Goal: Check status: Check status

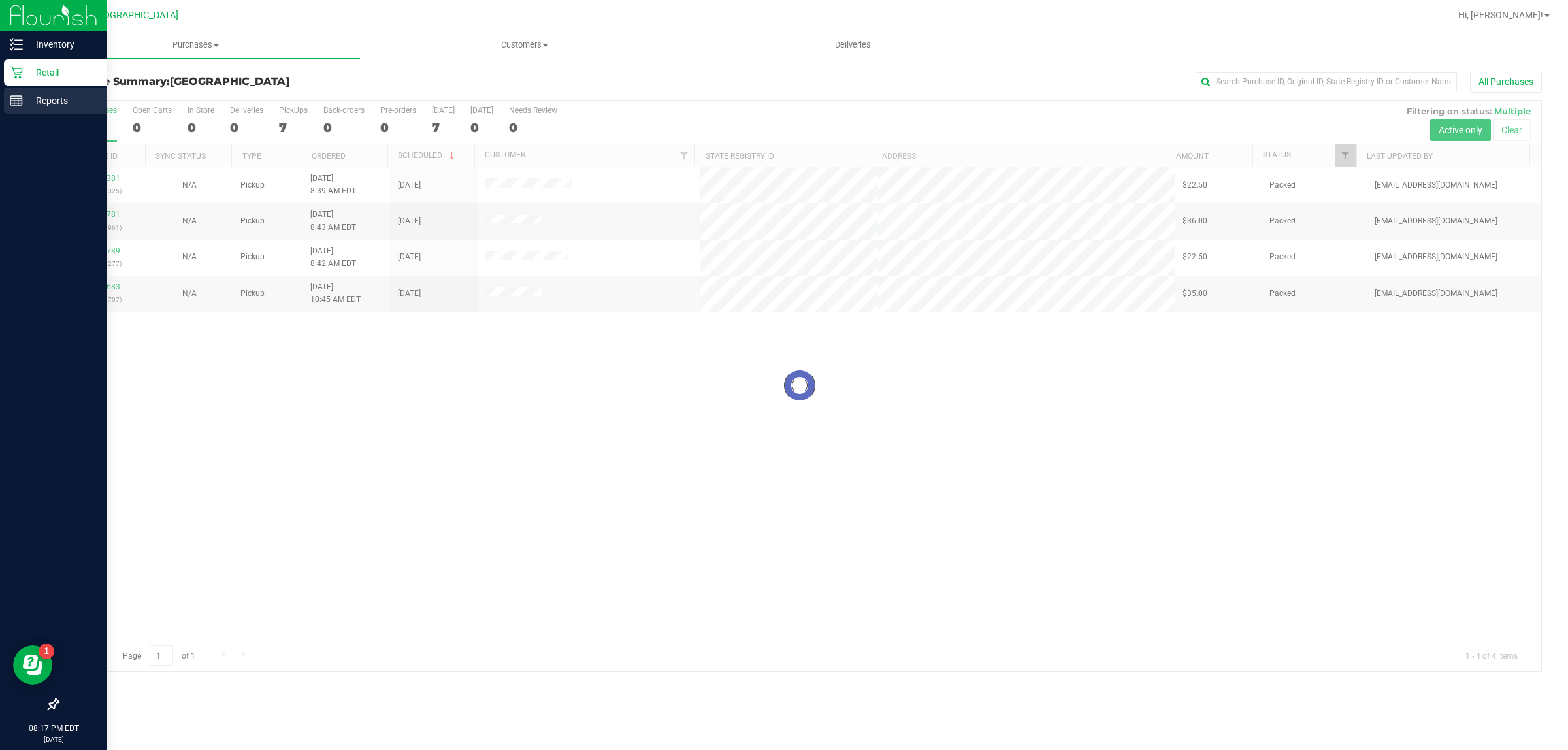
click at [17, 101] on line at bounding box center [17, 101] width 12 height 0
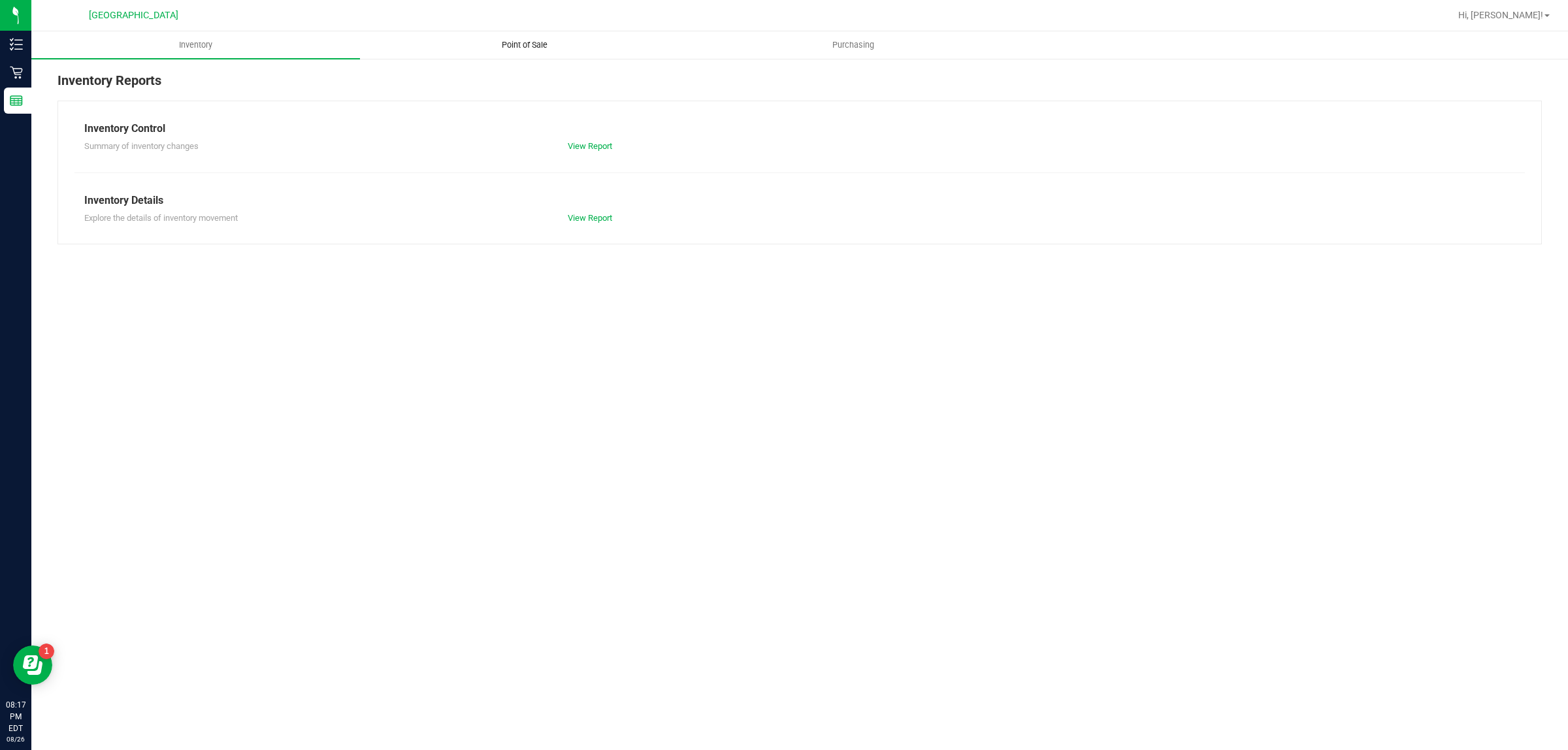
click at [534, 47] on span "Point of Sale" at bounding box center [525, 45] width 81 height 12
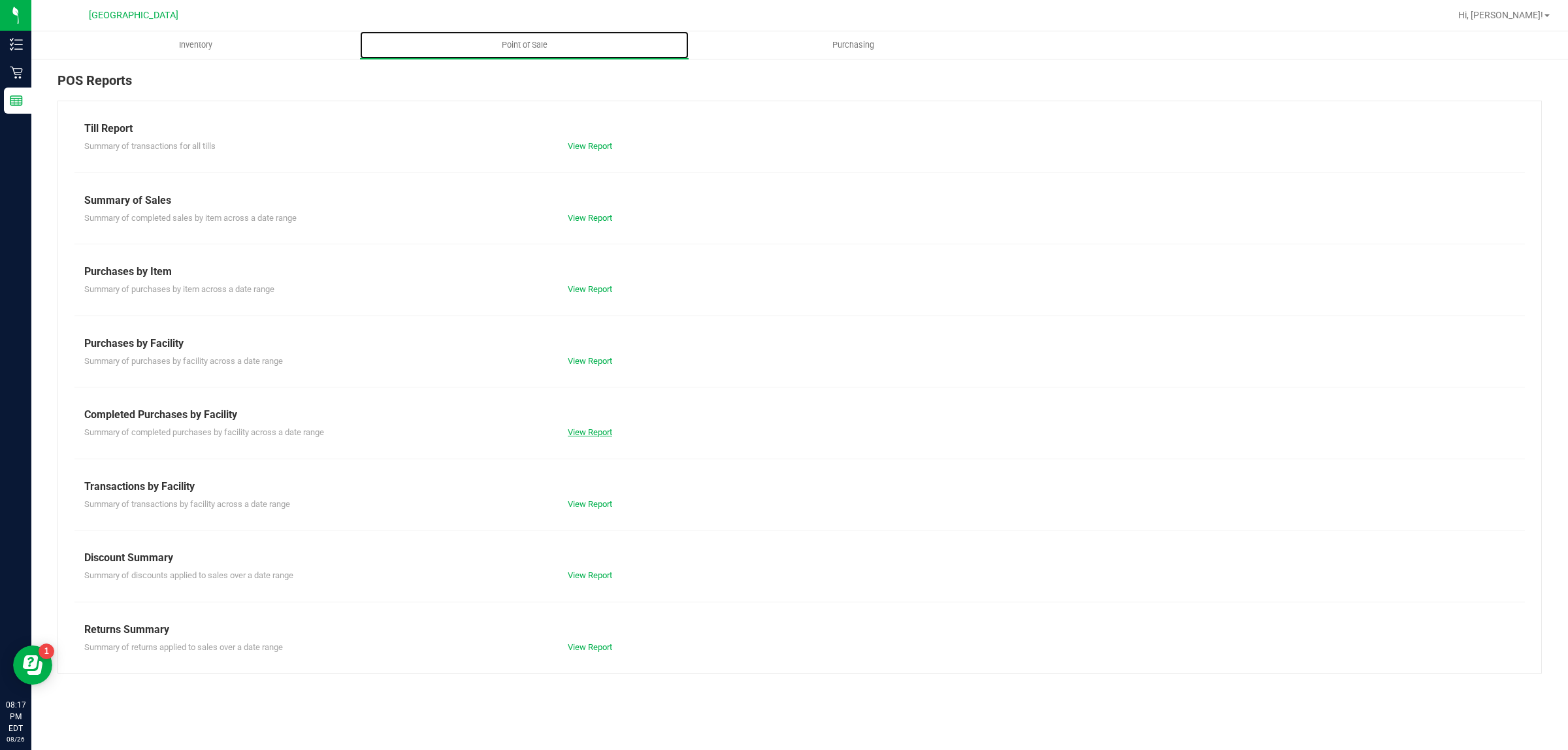
click at [579, 433] on link "View Report" at bounding box center [589, 433] width 44 height 10
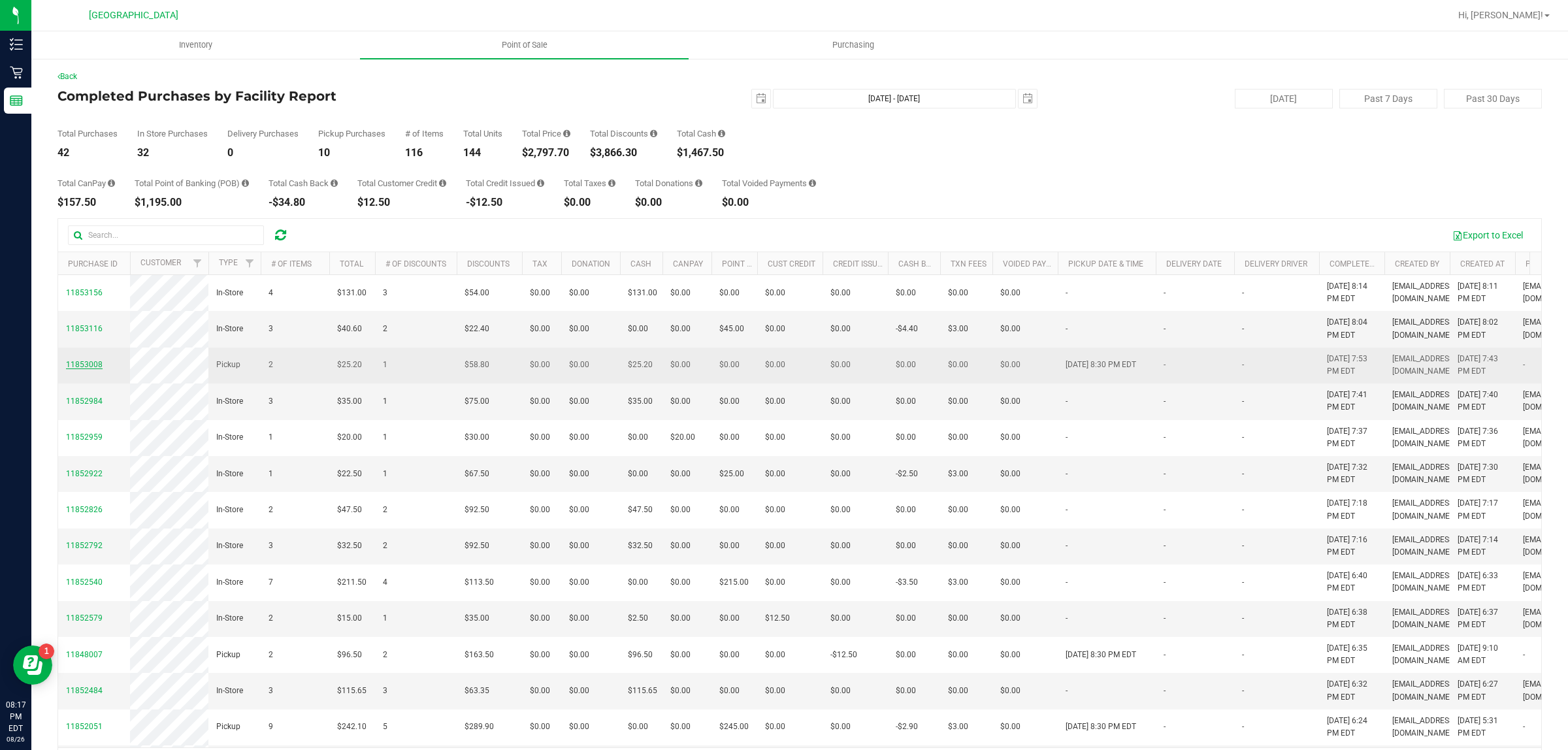
click at [90, 369] on span "11853008" at bounding box center [83, 364] width 36 height 9
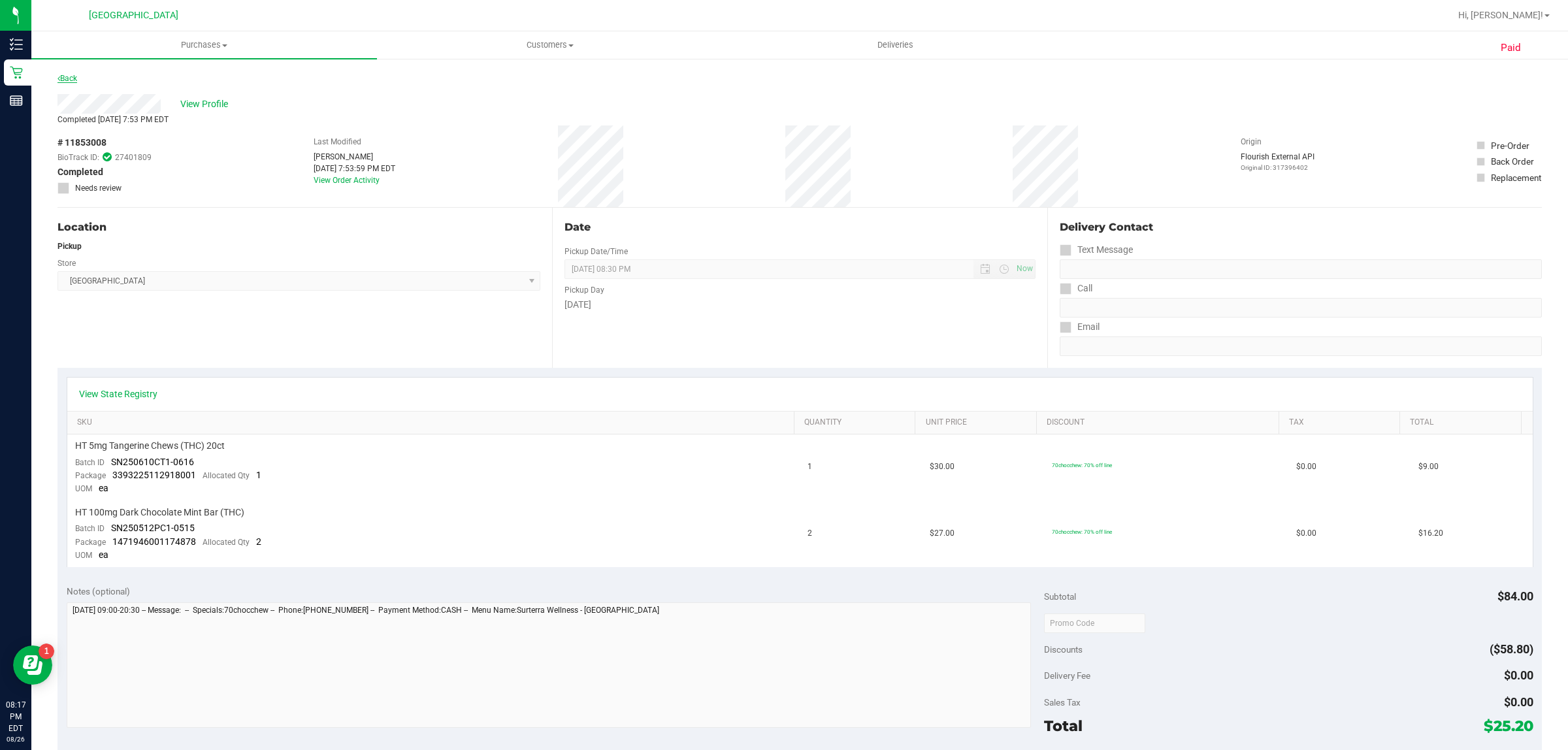
click at [69, 77] on link "Back" at bounding box center [68, 77] width 20 height 9
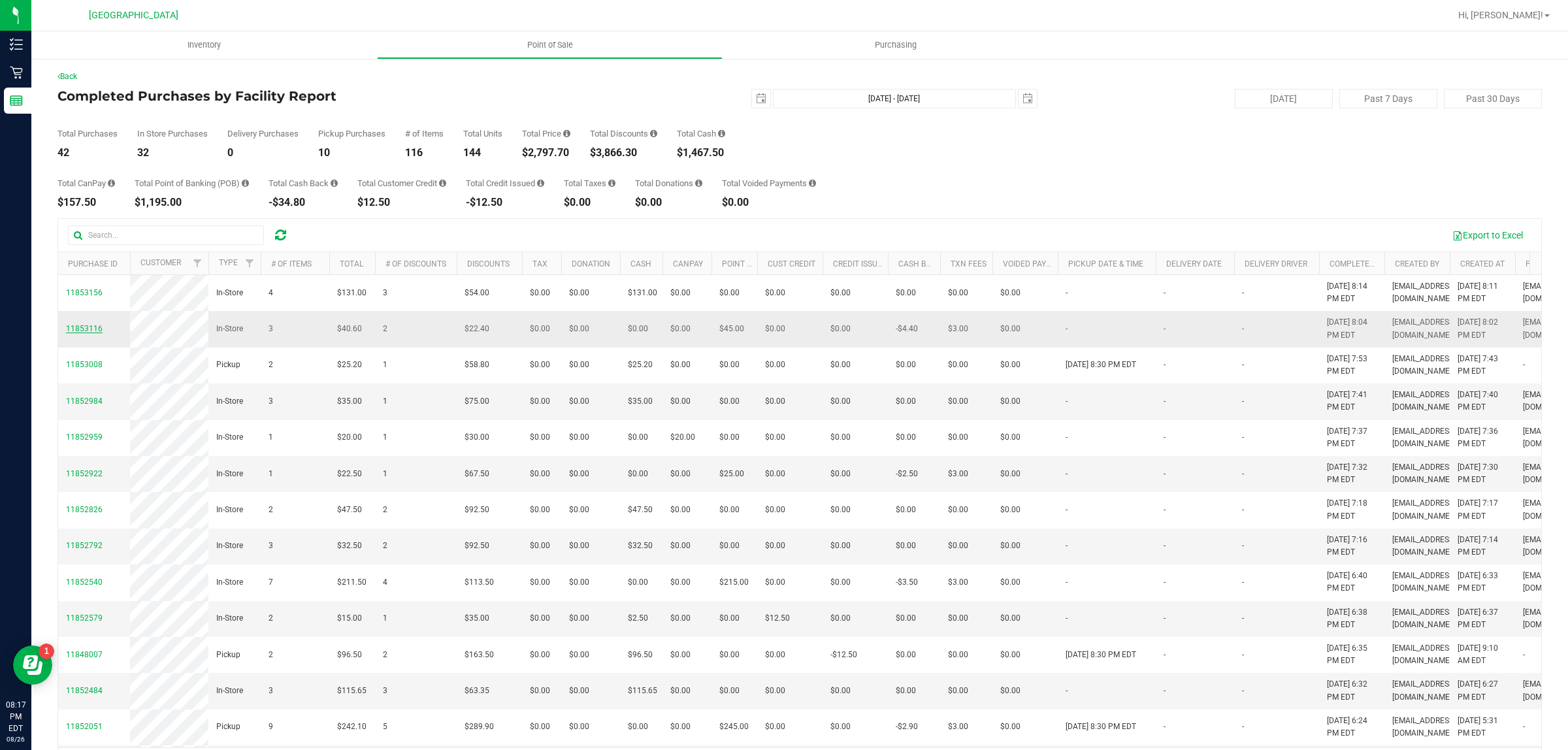
click at [89, 333] on span "11853116" at bounding box center [83, 328] width 36 height 9
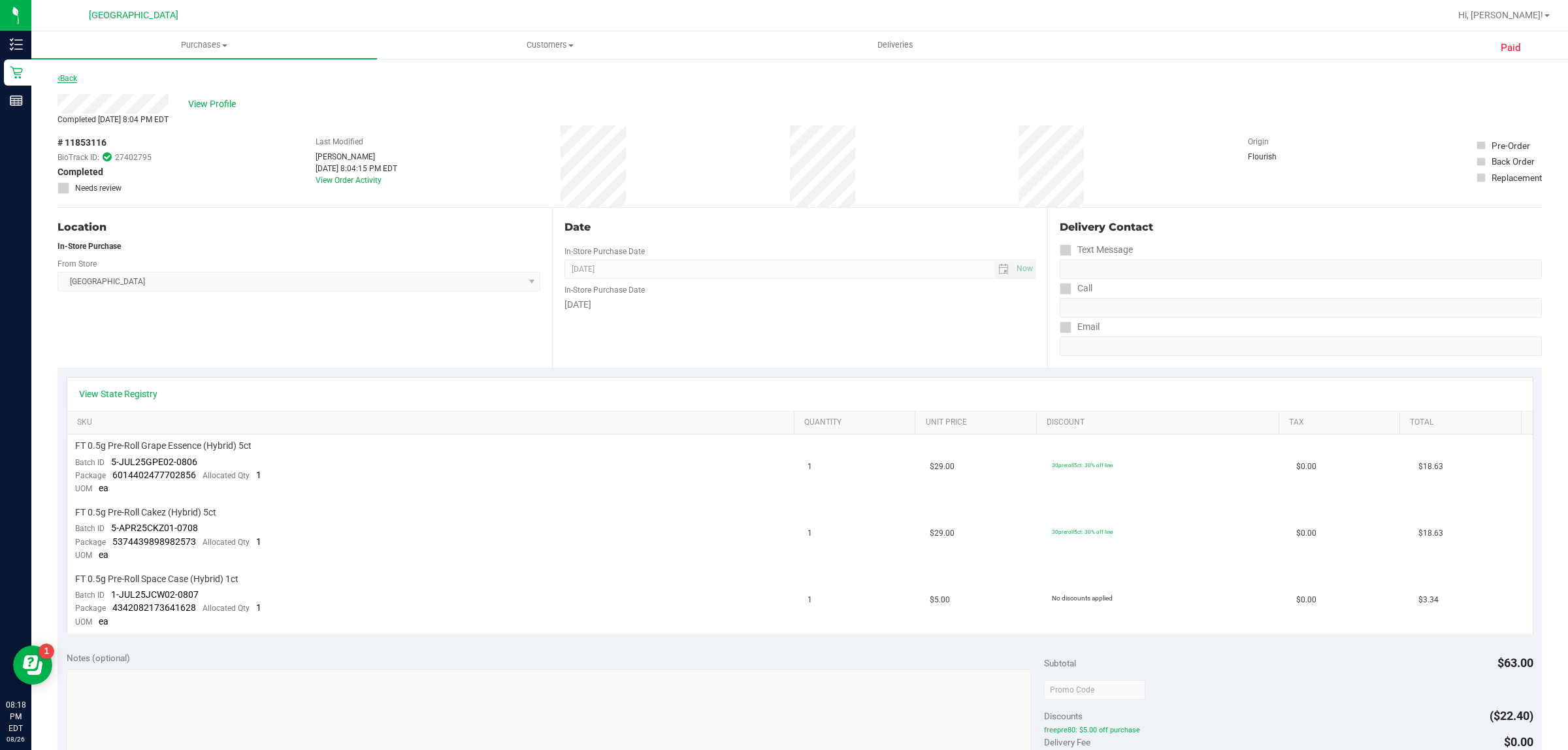
click at [70, 81] on link "Back" at bounding box center [68, 77] width 20 height 9
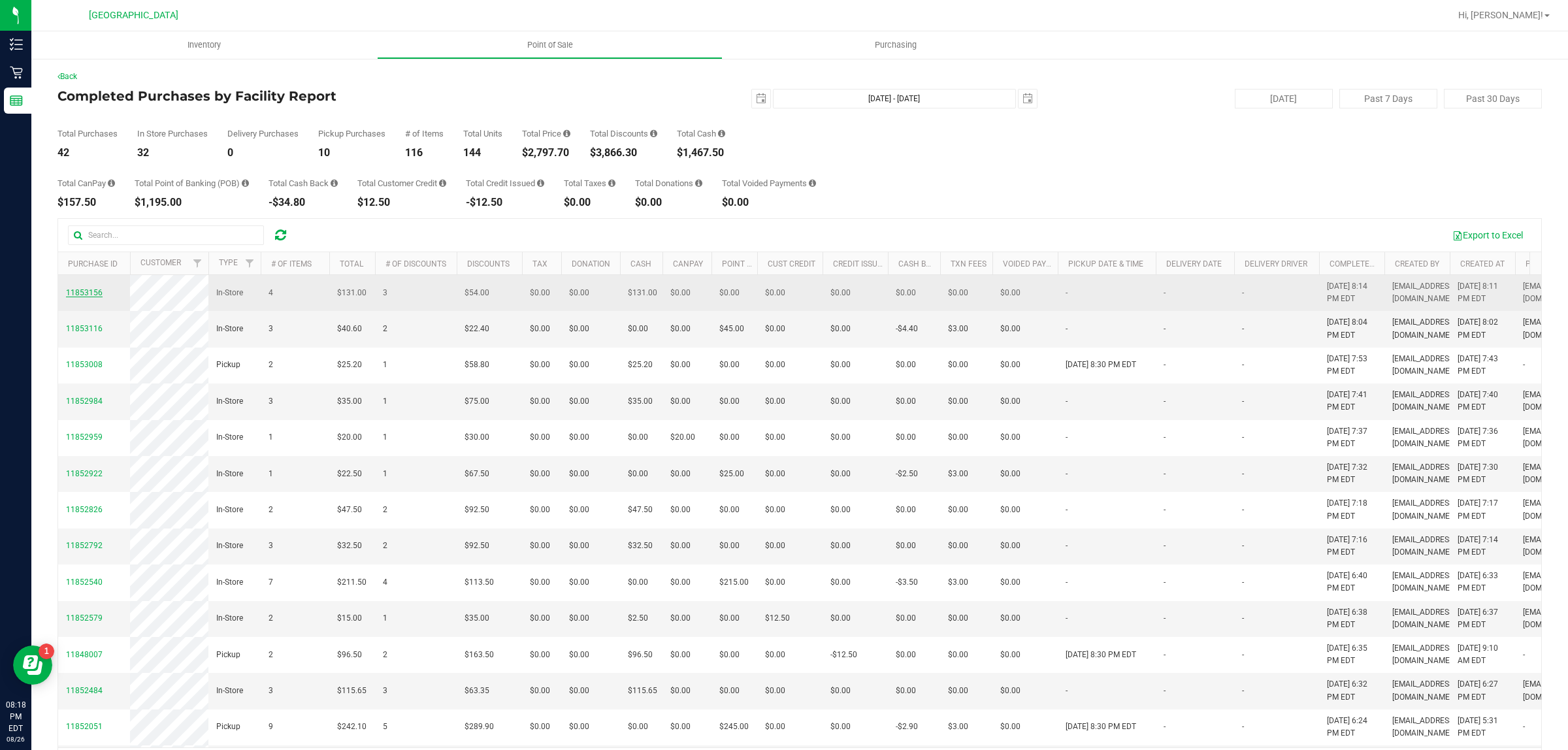
click at [85, 298] on span "11853156" at bounding box center [83, 292] width 36 height 9
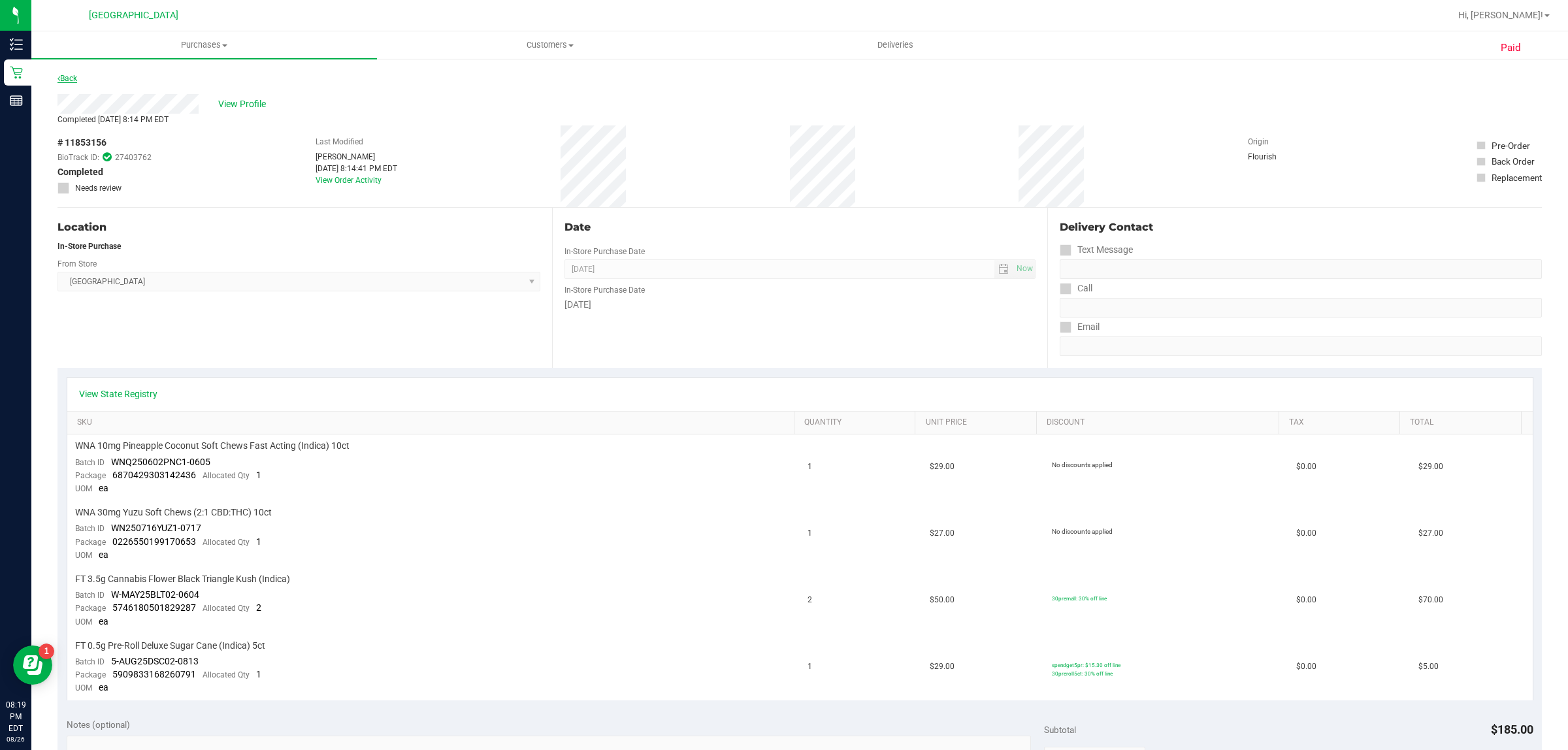
click at [59, 78] on icon at bounding box center [59, 78] width 3 height 8
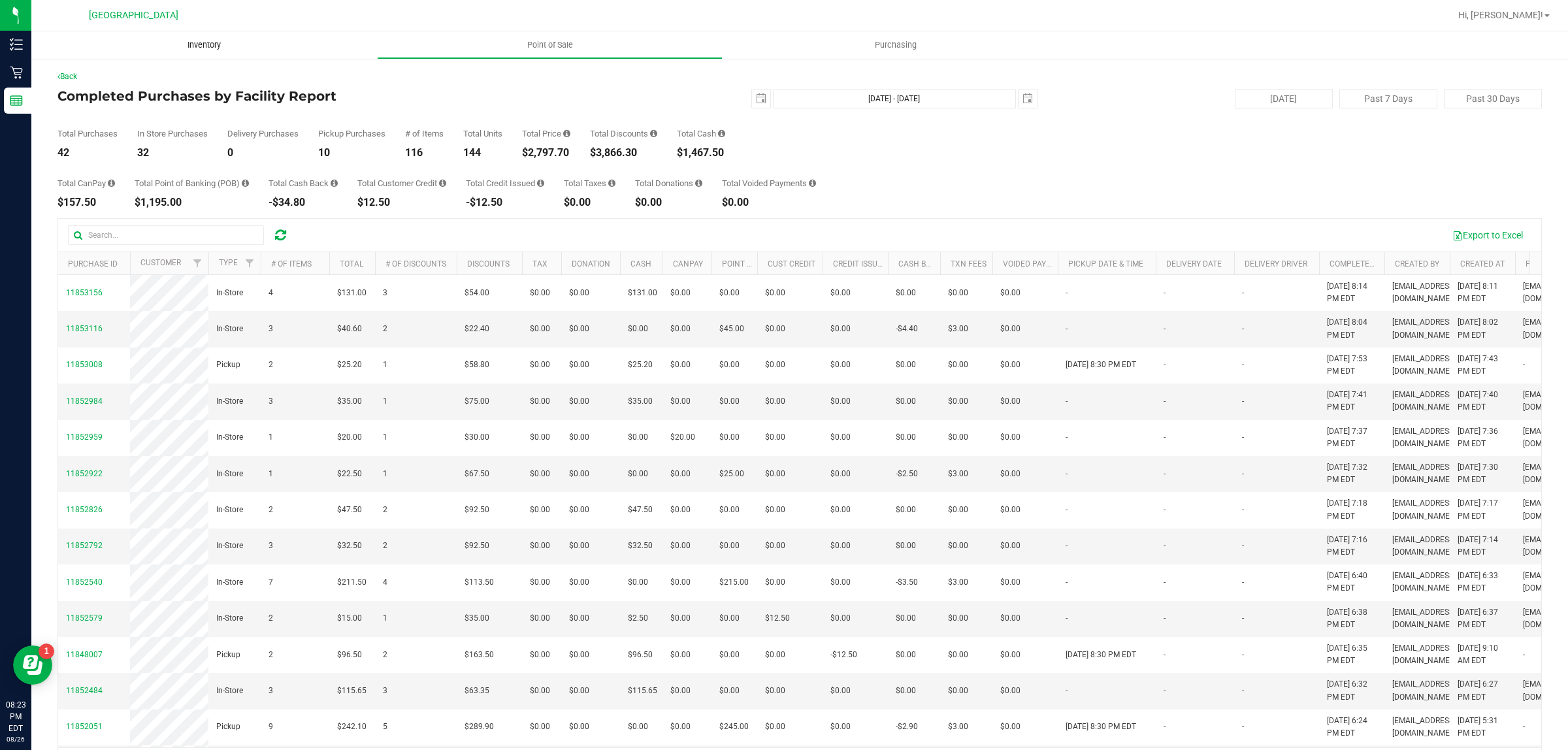
click at [286, 44] on uib-tab-heading "Inventory" at bounding box center [204, 45] width 346 height 27
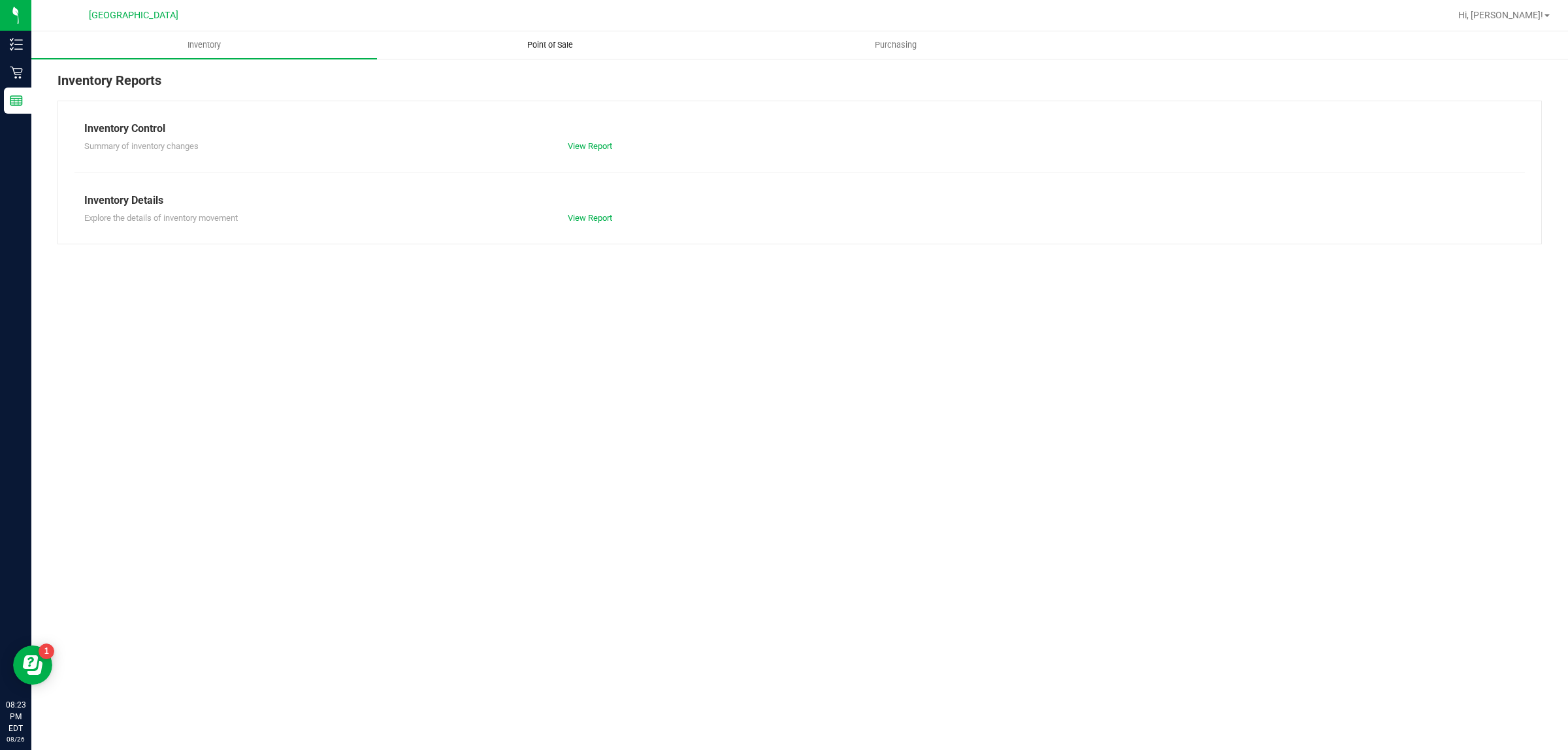
click at [553, 44] on span "Point of Sale" at bounding box center [550, 45] width 81 height 12
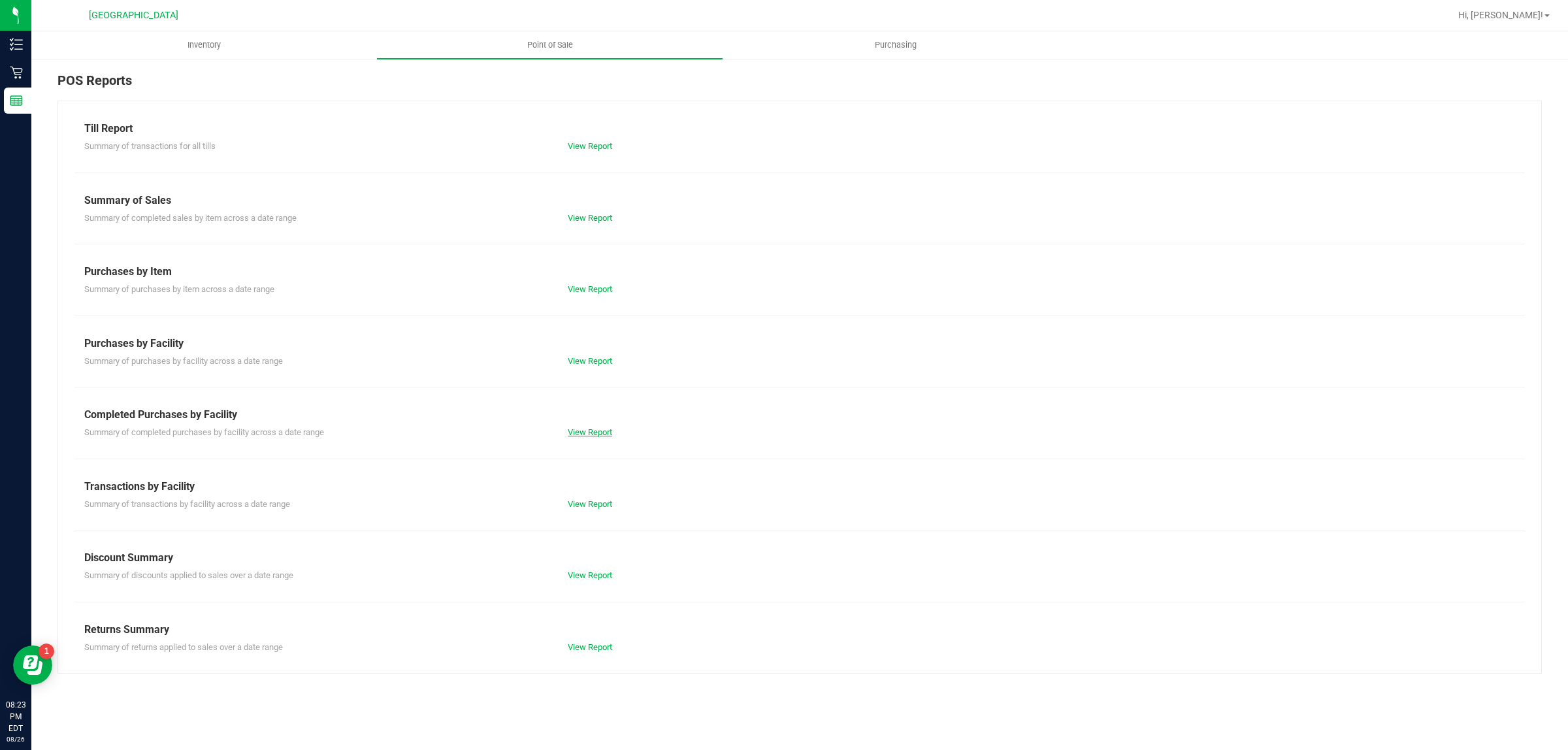
click at [582, 436] on link "View Report" at bounding box center [589, 433] width 44 height 10
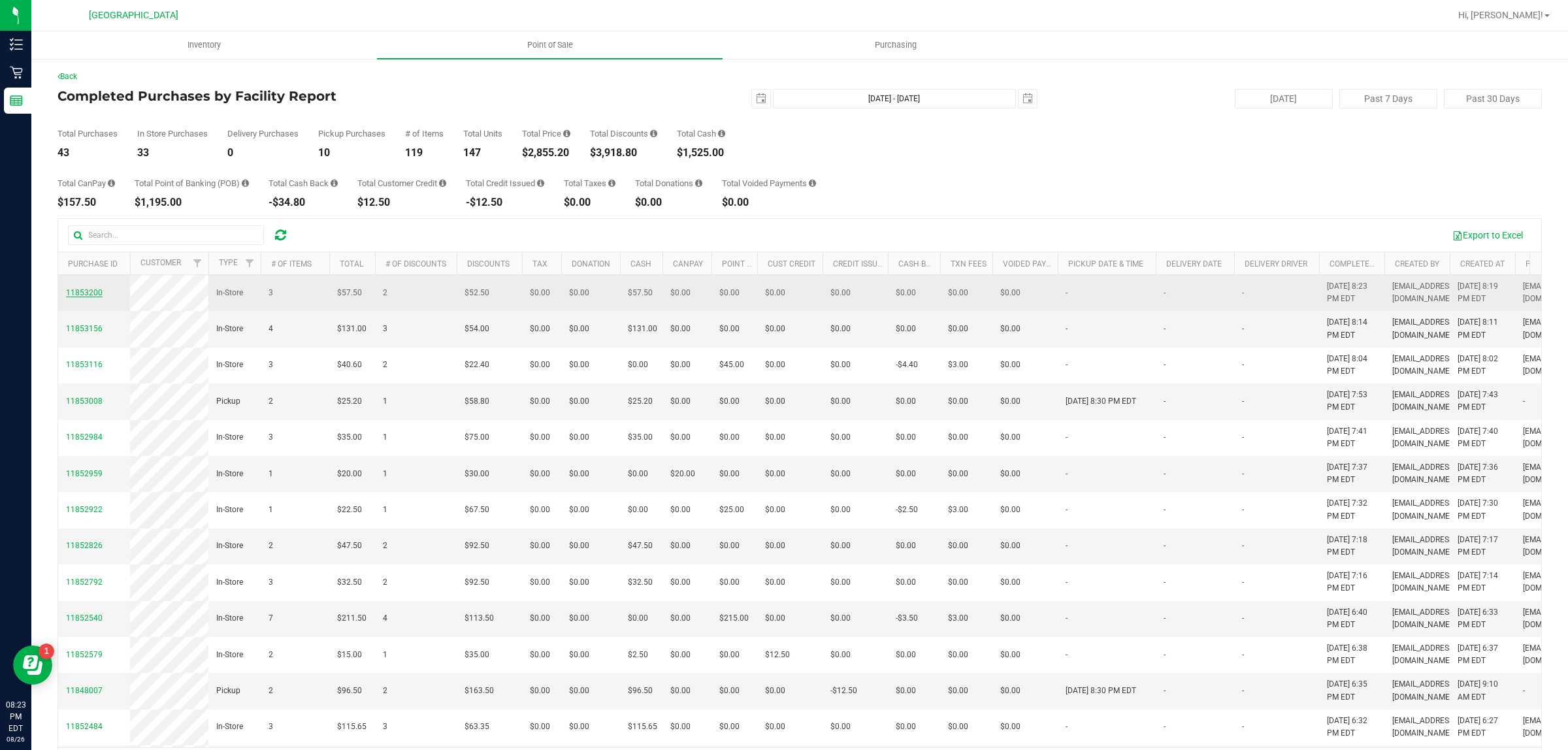
click at [87, 298] on span "11853200" at bounding box center [83, 292] width 36 height 9
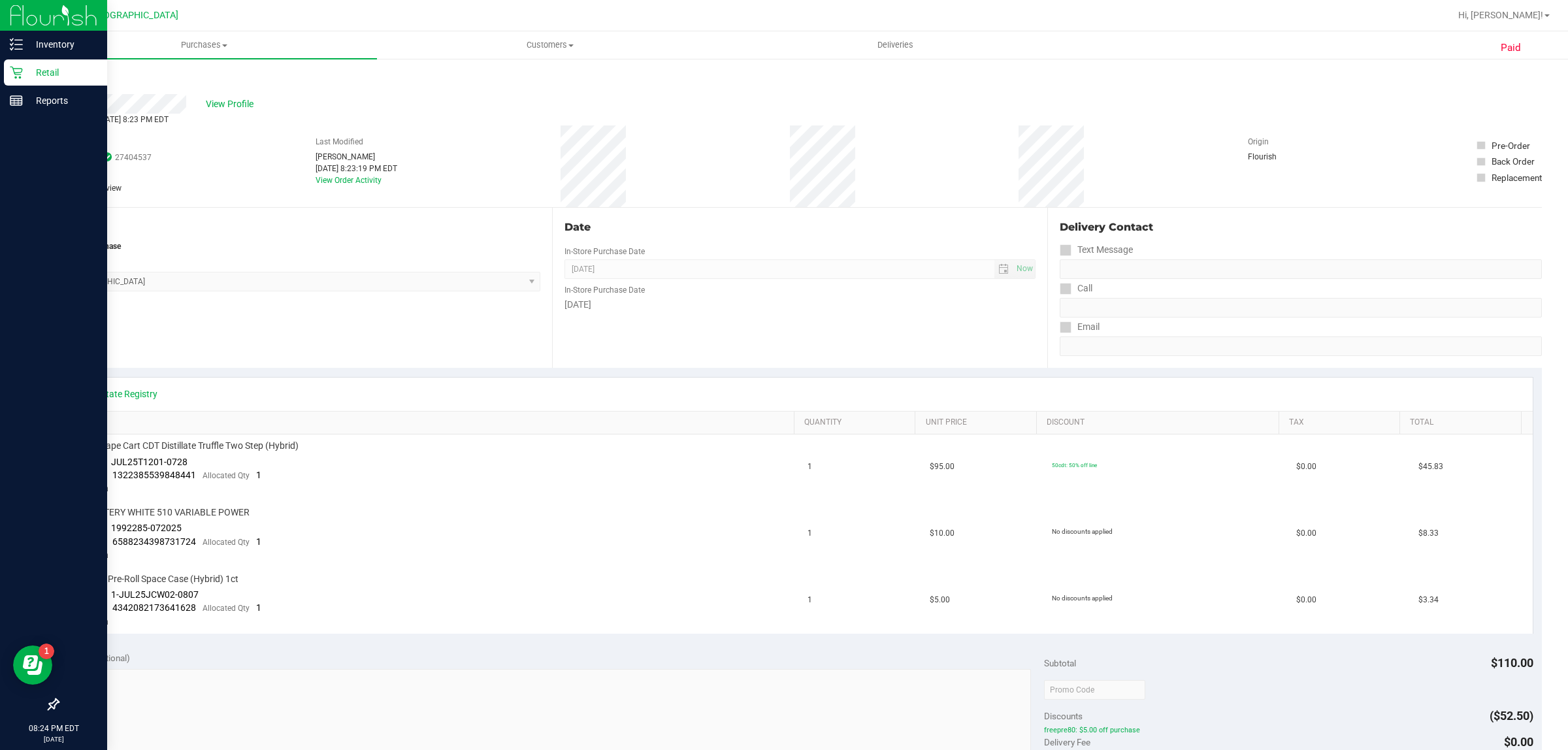
click at [15, 75] on icon at bounding box center [16, 71] width 13 height 13
